Goal: Task Accomplishment & Management: Manage account settings

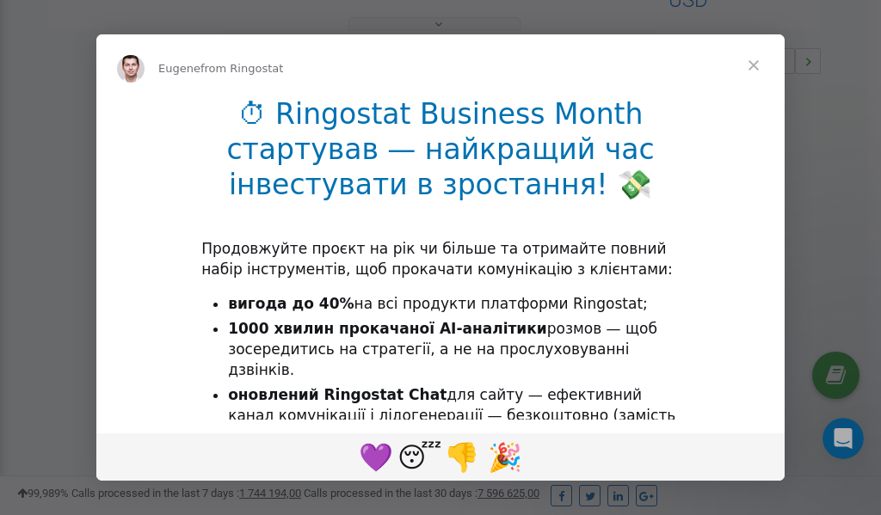
click at [755, 63] on span "Close" at bounding box center [754, 65] width 62 height 62
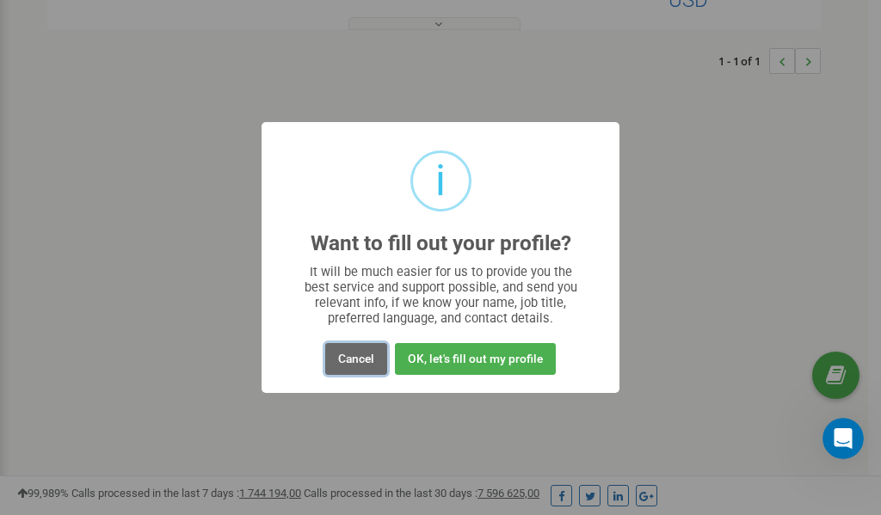
click at [361, 354] on button "Cancel" at bounding box center [356, 359] width 62 height 32
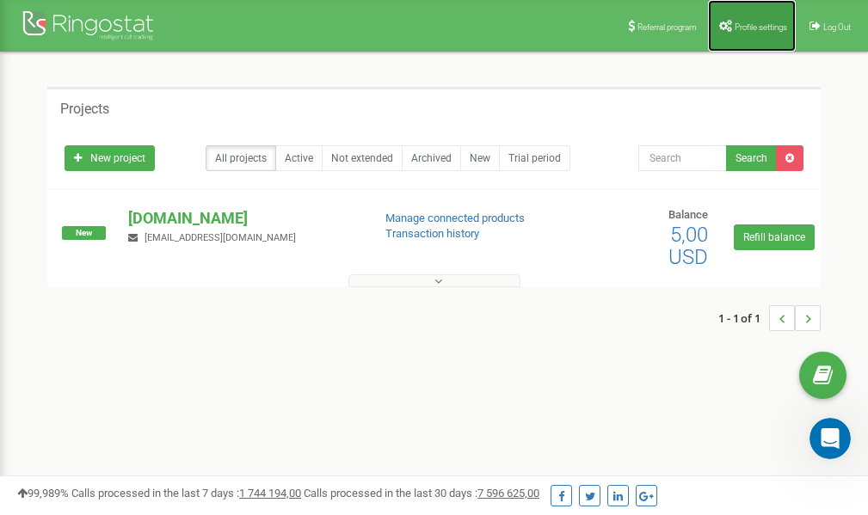
click at [757, 26] on span "Profile settings" at bounding box center [761, 26] width 52 height 9
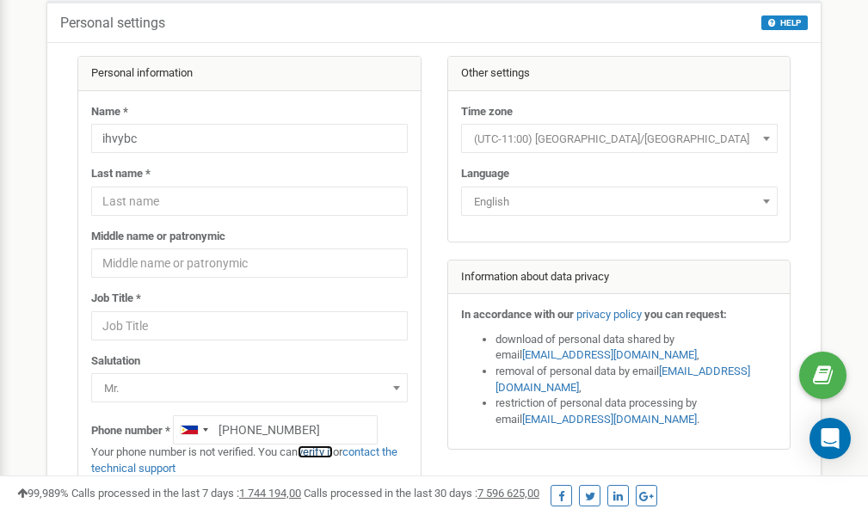
click at [326, 452] on link "verify it" at bounding box center [315, 452] width 35 height 13
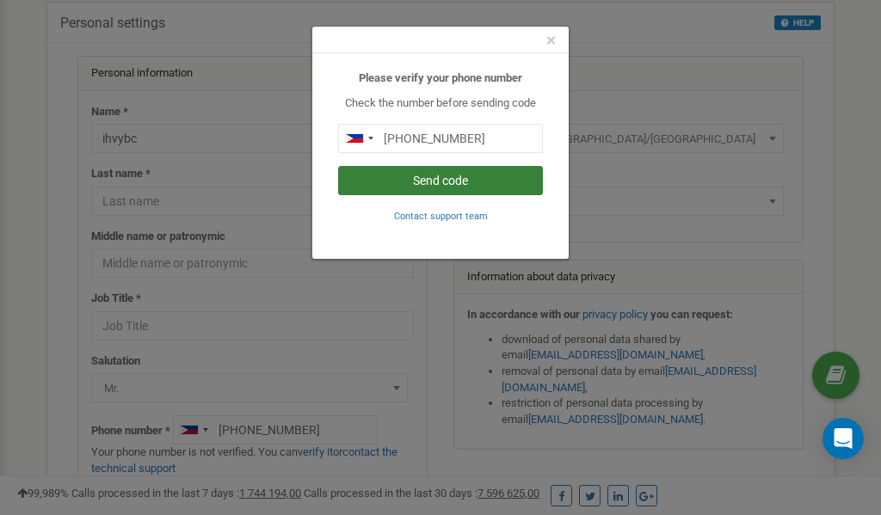
click at [417, 180] on button "Send code" at bounding box center [440, 180] width 205 height 29
